Goal: Communication & Community: Answer question/provide support

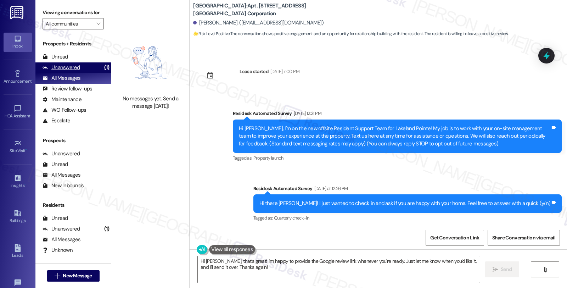
scroll to position [279, 0]
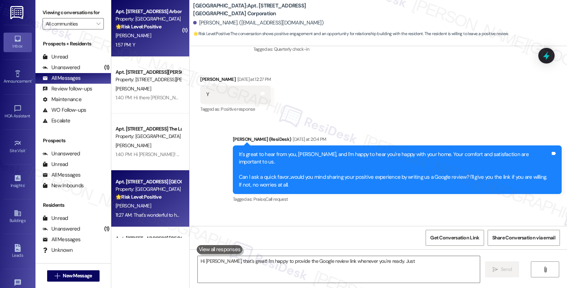
type textarea "Hi [PERSON_NAME], that's great! I'm happy to provide the Google review link whe…"
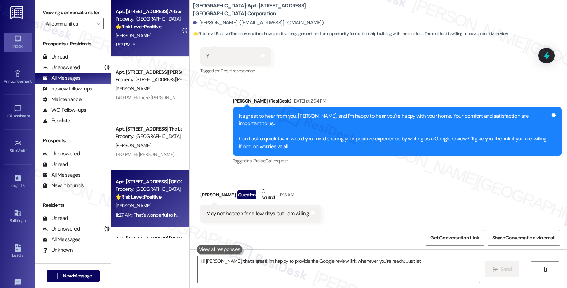
click at [154, 28] on strong "🌟 Risk Level: Positive" at bounding box center [138, 26] width 46 height 6
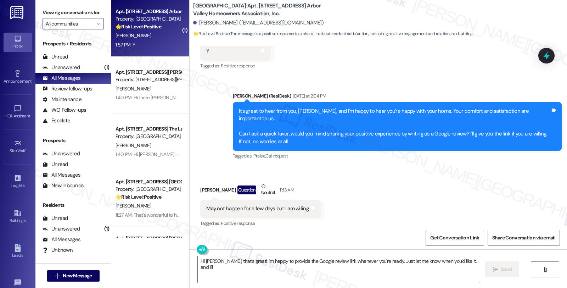
scroll to position [62, 0]
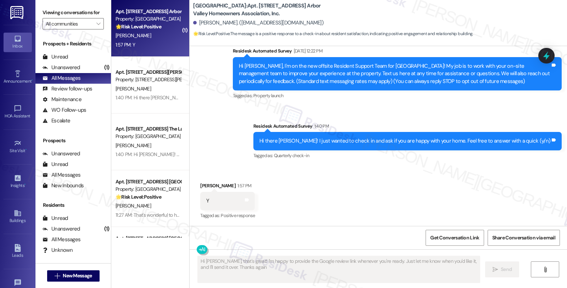
type textarea "Hi [PERSON_NAME], that's great! I'm happy to provide the Google review link whe…"
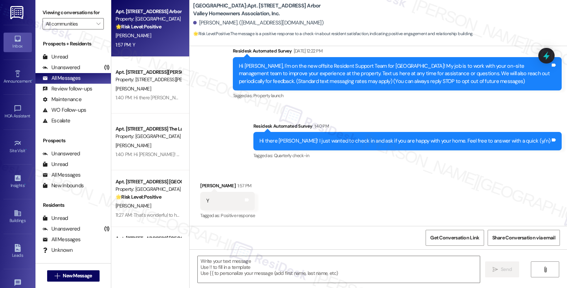
click at [339, 192] on div "Received via SMS [PERSON_NAME] 1:57 PM Y Tags and notes Tagged as: Positive res…" at bounding box center [377, 196] width 377 height 60
drag, startPoint x: 387, startPoint y: 209, endPoint x: 289, endPoint y: 252, distance: 106.5
click at [387, 209] on div "Received via SMS [PERSON_NAME] 1:57 PM Y Tags and notes Tagged as: Positive res…" at bounding box center [377, 196] width 377 height 60
click at [263, 267] on textarea at bounding box center [339, 269] width 282 height 27
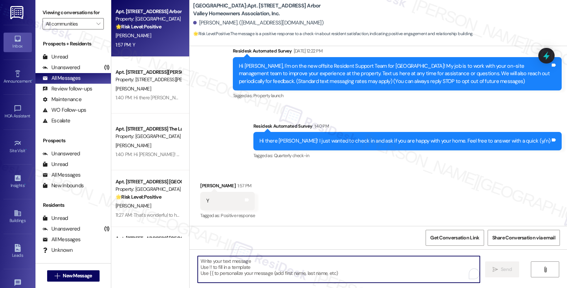
paste textarea "it’s great to hear from you,"
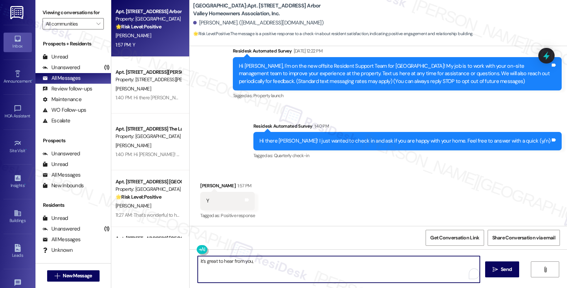
click at [198, 261] on textarea "it’s great to hear from you," at bounding box center [339, 269] width 282 height 27
click at [300, 257] on textarea "It’s great to hear from you," at bounding box center [338, 269] width 282 height 27
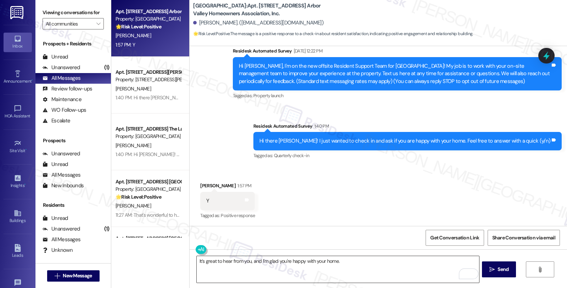
click at [383, 258] on textarea "It’s great to hear from you, and I'm glad you're happy with your home." at bounding box center [338, 269] width 282 height 27
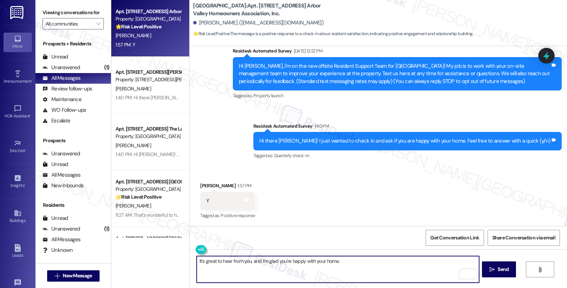
paste textarea "Your comfort and satisfaction are important to us. Can I ask a quick favor...wo…"
type textarea "It’s great to hear from you, and I'm glad you're happy with your home. Your com…"
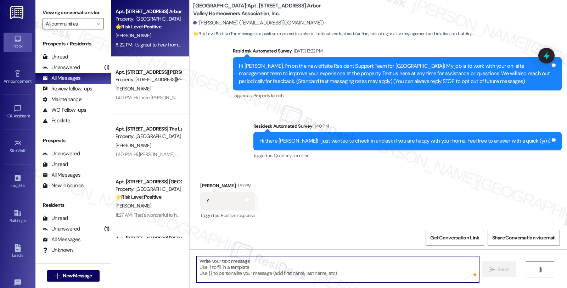
scroll to position [135, 0]
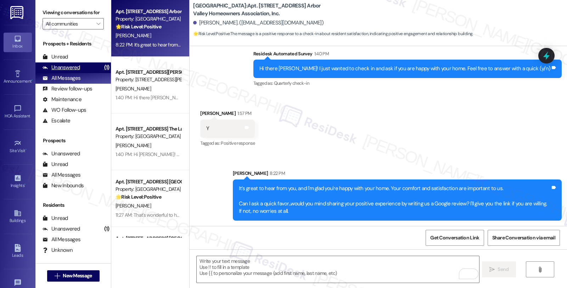
click at [61, 71] on div "Unanswered" at bounding box center [61, 67] width 38 height 7
